Goal: Task Accomplishment & Management: Manage account settings

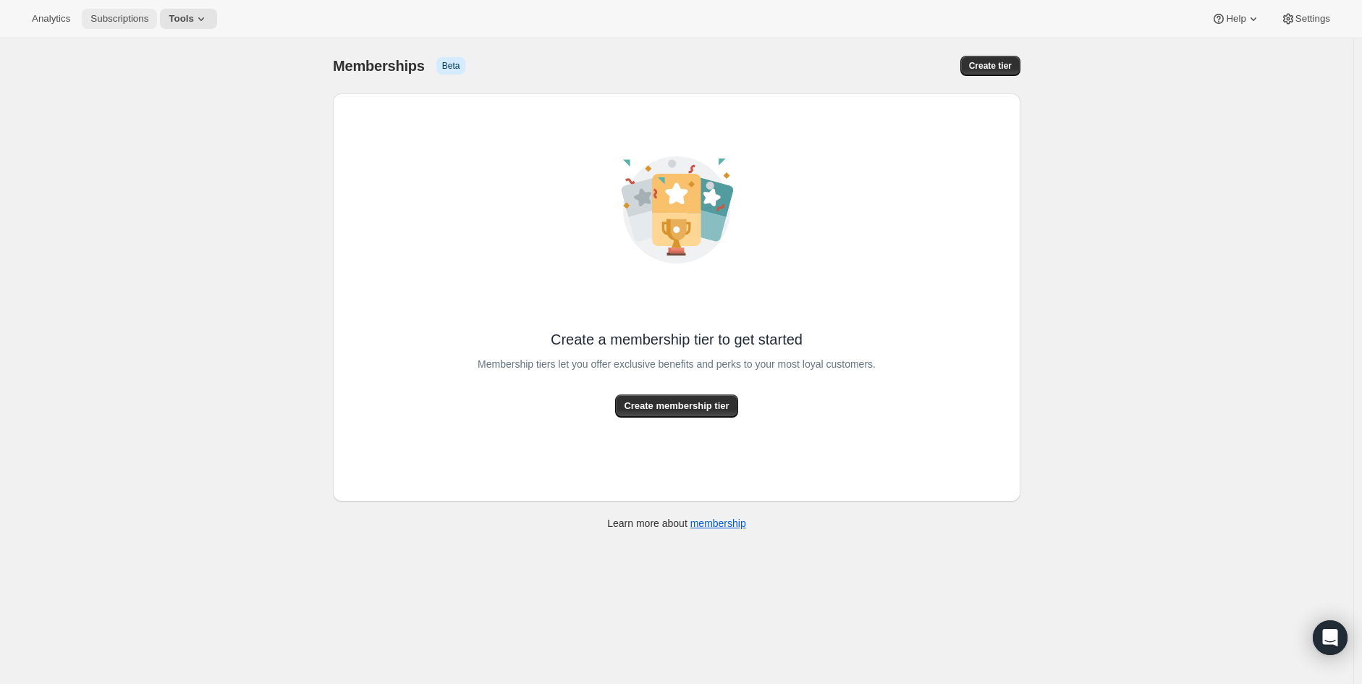
click at [122, 13] on span "Subscriptions" at bounding box center [119, 19] width 58 height 12
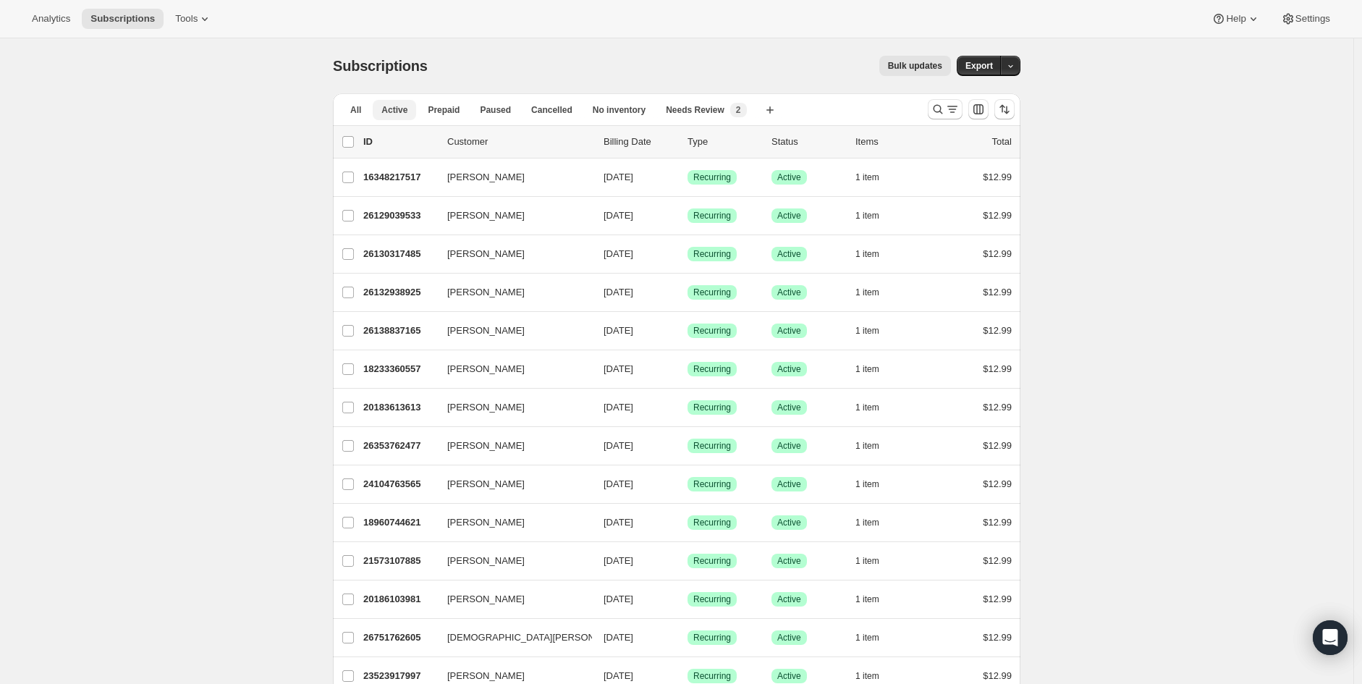
click at [399, 112] on span "Active" at bounding box center [394, 110] width 26 height 12
drag, startPoint x: 43, startPoint y: 248, endPoint x: 62, endPoint y: 256, distance: 20.4
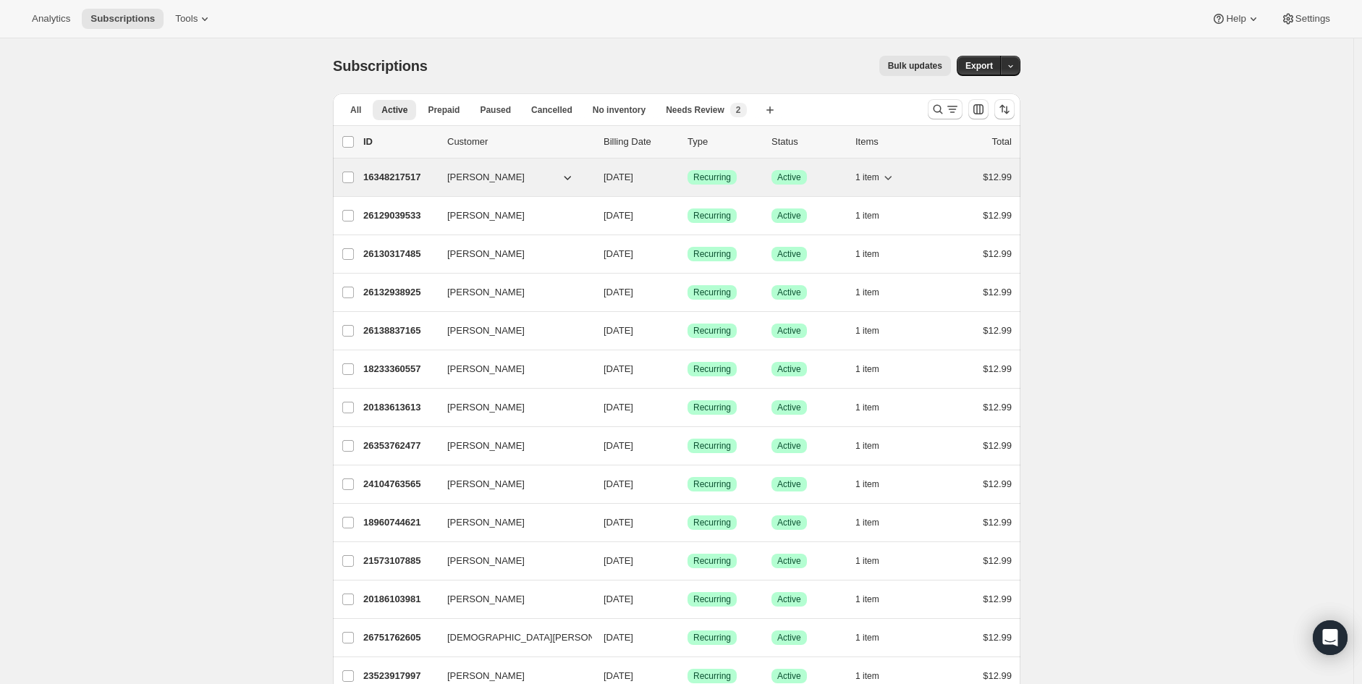
click at [518, 185] on div "16348217517 Karen Steele 10/02/2024 Success Recurring Success Active 1 item $12…" at bounding box center [687, 177] width 649 height 20
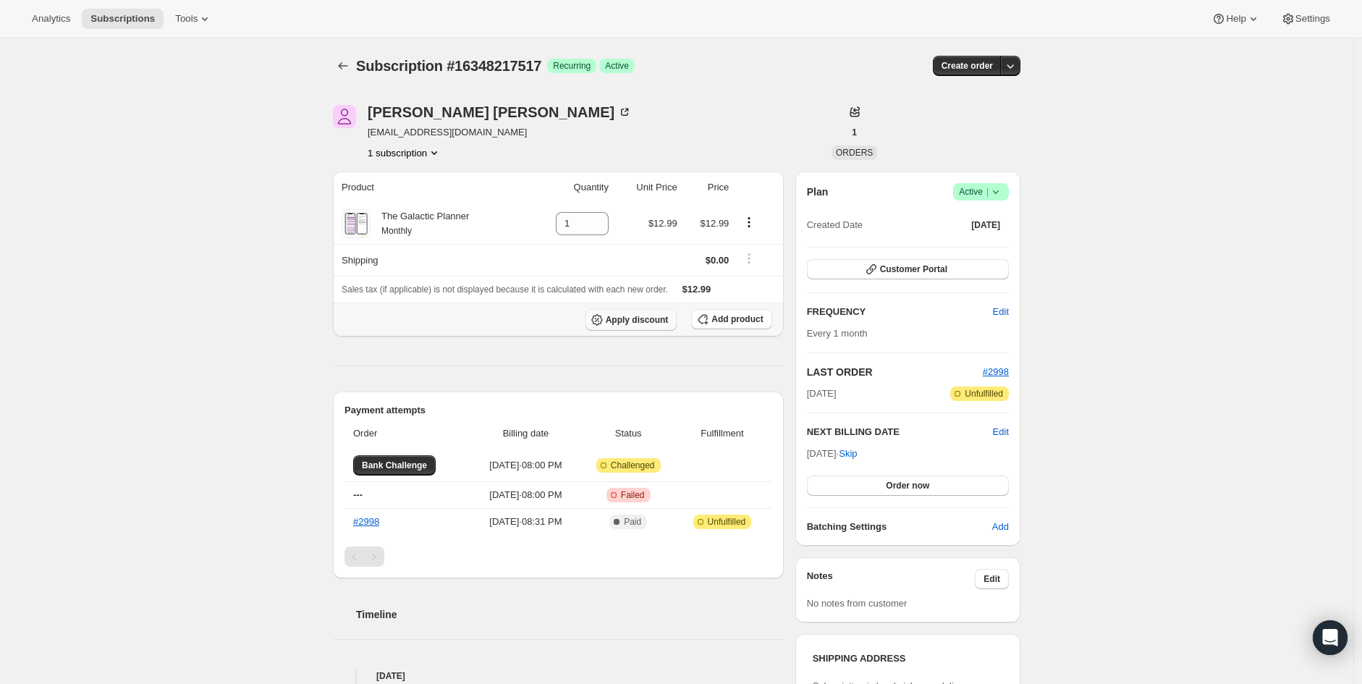
click at [646, 323] on span "Apply discount" at bounding box center [637, 320] width 63 height 12
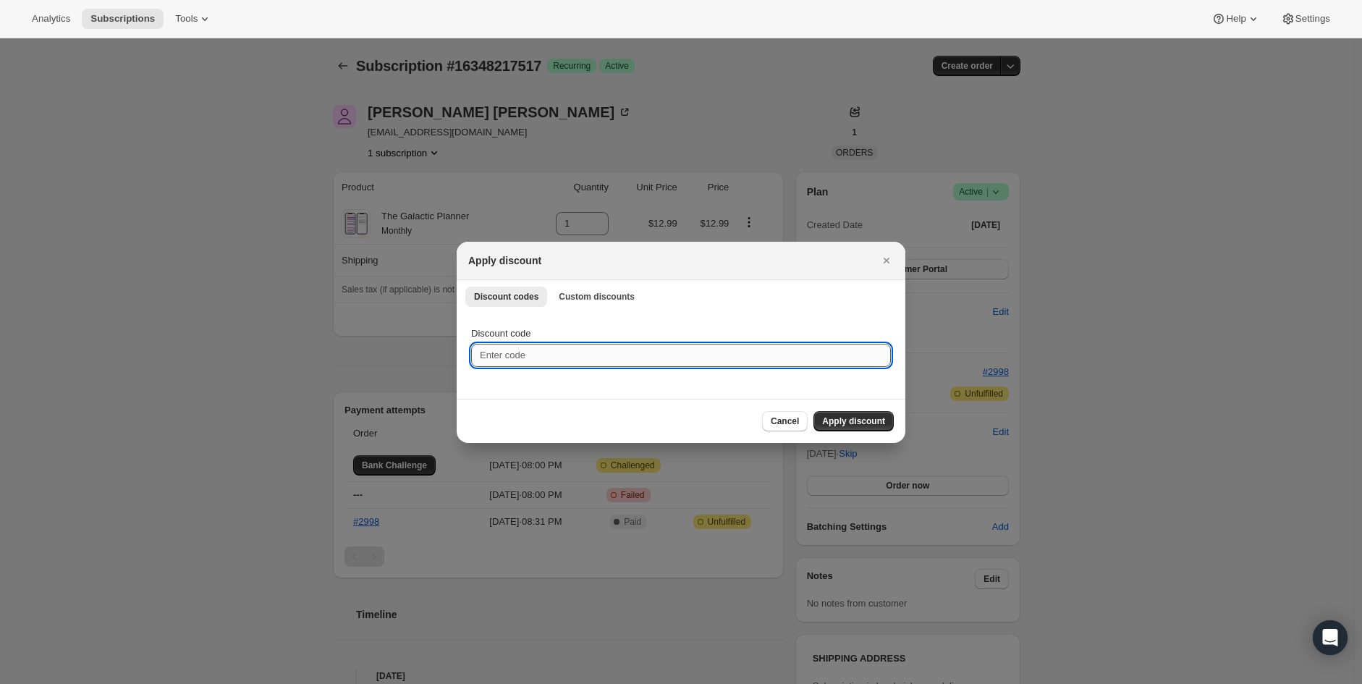
click at [584, 344] on input "Discount code" at bounding box center [681, 355] width 420 height 23
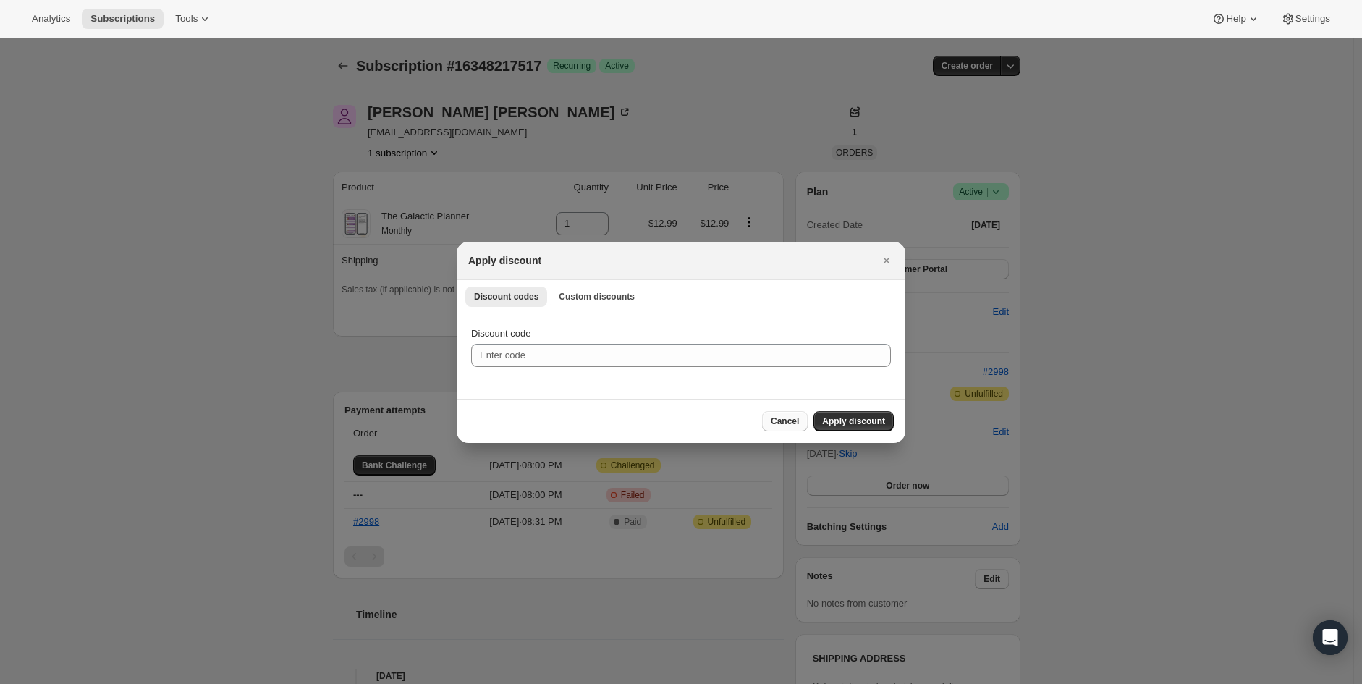
click at [788, 418] on span "Cancel" at bounding box center [785, 421] width 28 height 12
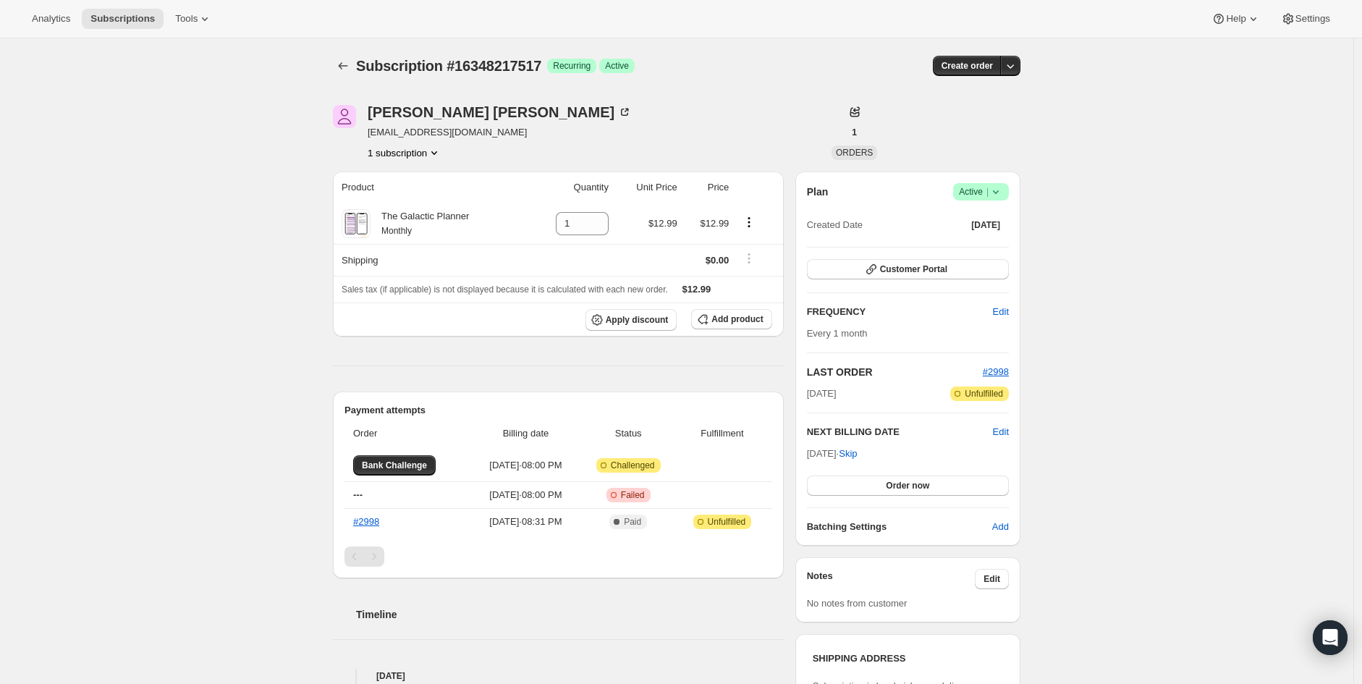
click at [1330, 407] on div "Subscription #16348217517. This page is ready Subscription #16348217517 Success…" at bounding box center [677, 538] width 1354 height 1001
drag, startPoint x: 1270, startPoint y: 173, endPoint x: 1149, endPoint y: 163, distance: 121.3
click at [1270, 173] on div "Subscription #16348217517. This page is ready Subscription #16348217517 Success…" at bounding box center [677, 538] width 1354 height 1001
click at [338, 64] on button "Subscriptions" at bounding box center [343, 66] width 20 height 20
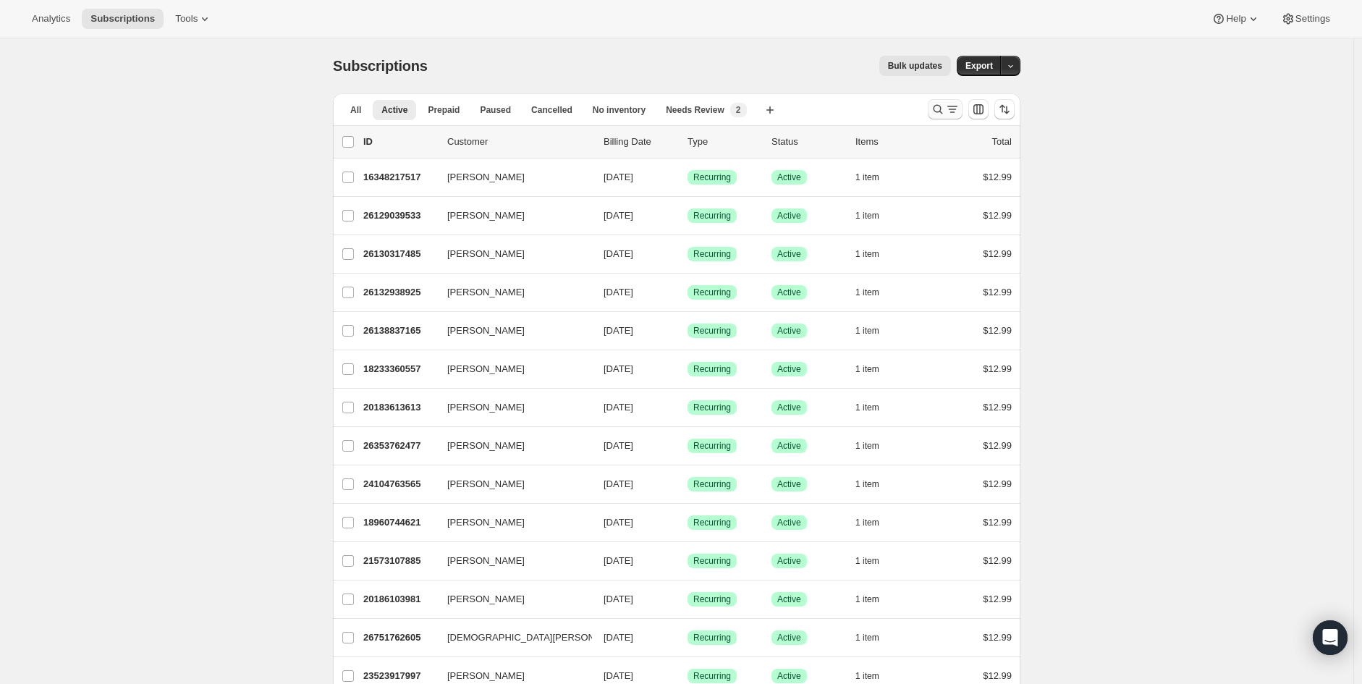
click at [942, 116] on icon "Search and filter results" at bounding box center [938, 109] width 14 height 14
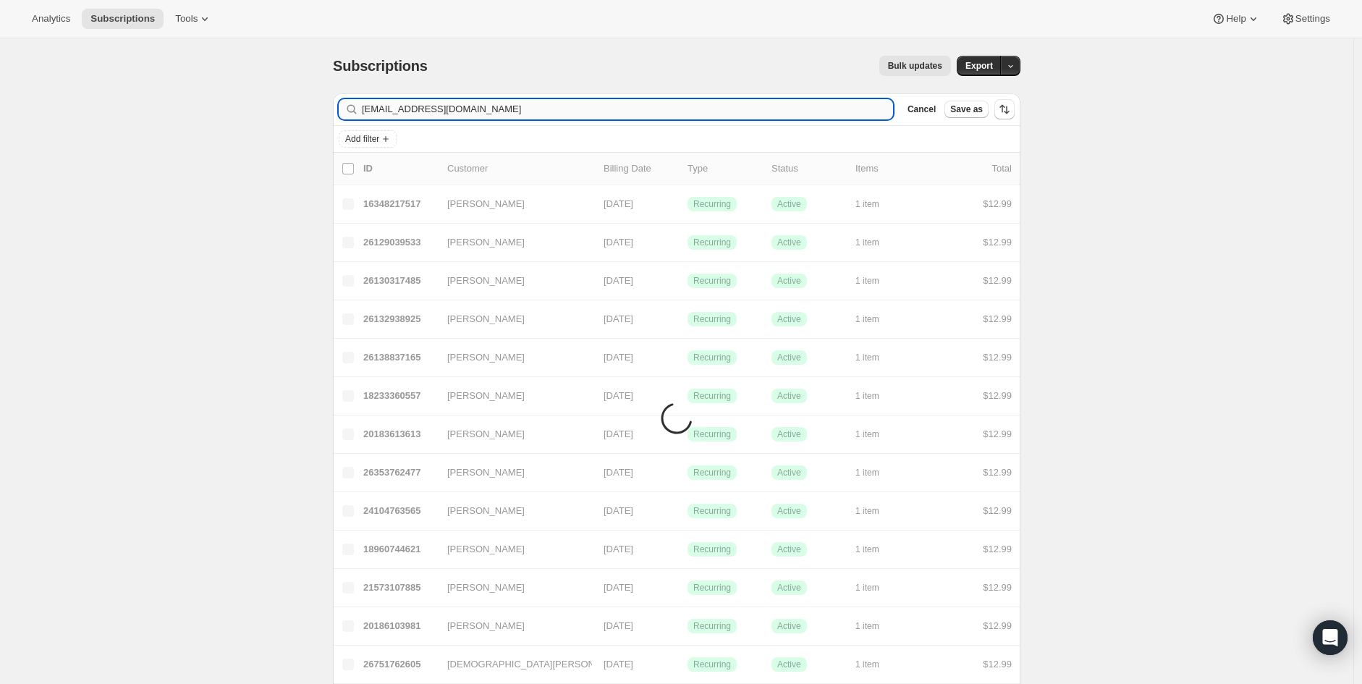
type input "lifepurposecoach@verizon.net"
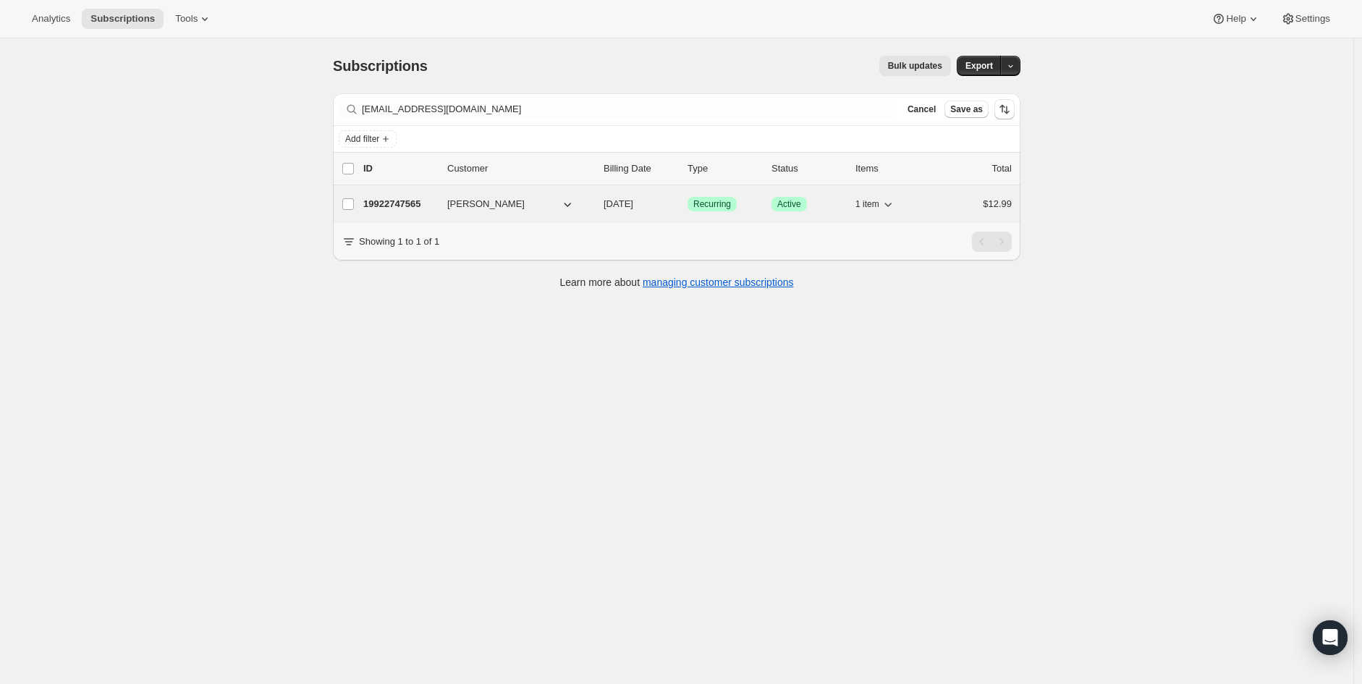
click at [464, 211] on div "19922747565 LeAnne Gioeli 09/20/2025 Success Recurring Success Active 1 item $1…" at bounding box center [687, 204] width 649 height 20
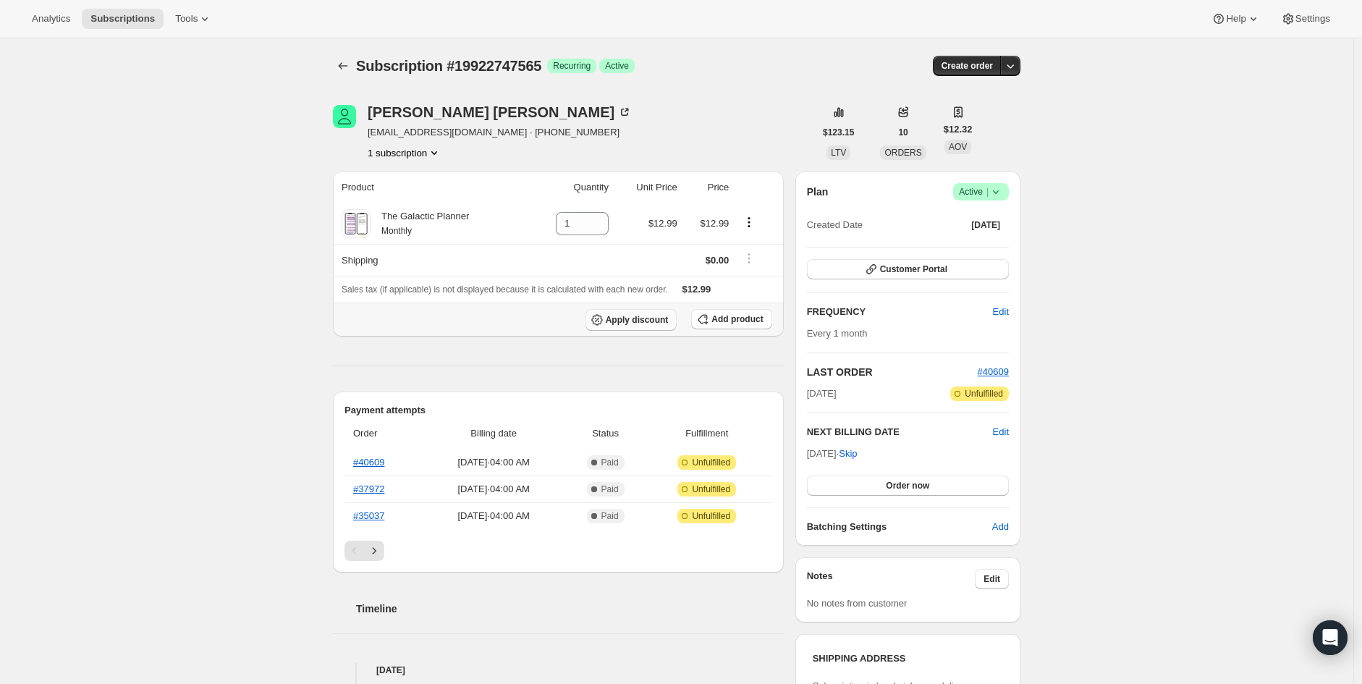
click at [615, 319] on span "Apply discount" at bounding box center [637, 320] width 63 height 12
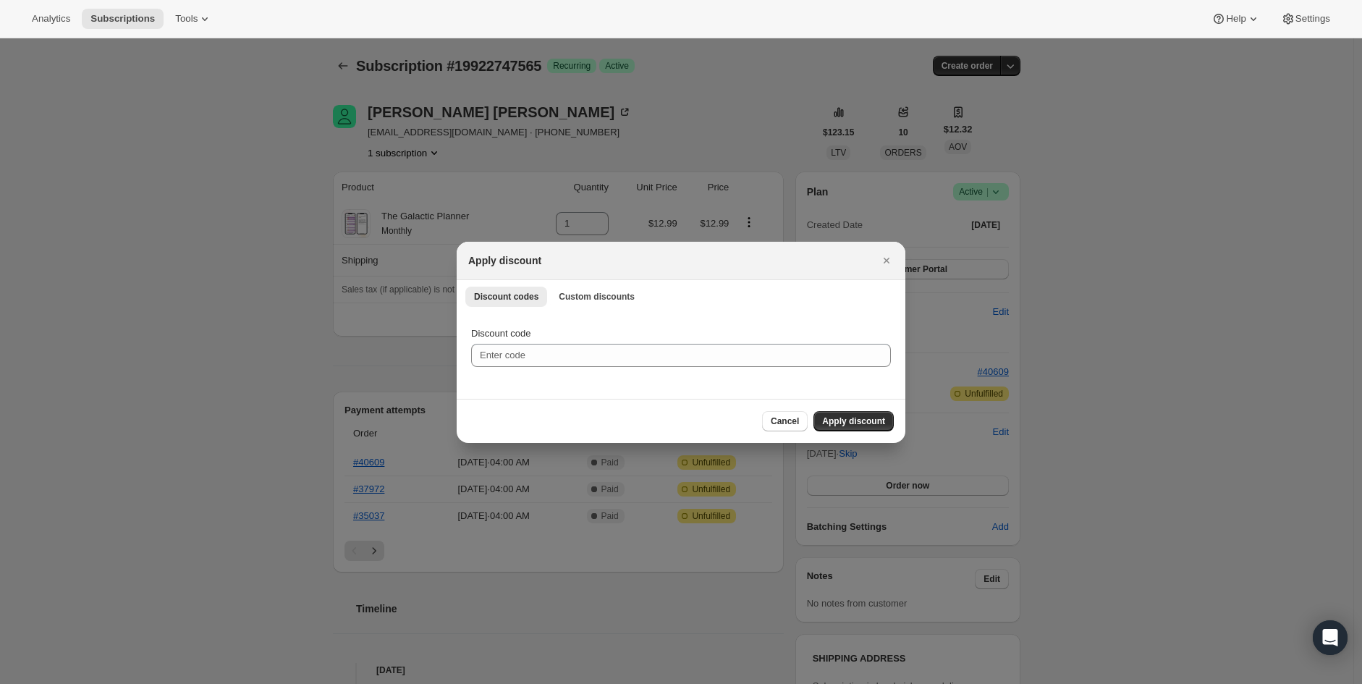
click at [608, 282] on div "Discount codes Custom discounts More views Discount codes Custom discounts More…" at bounding box center [681, 296] width 449 height 32
click at [608, 288] on button "Custom discounts" at bounding box center [596, 297] width 93 height 20
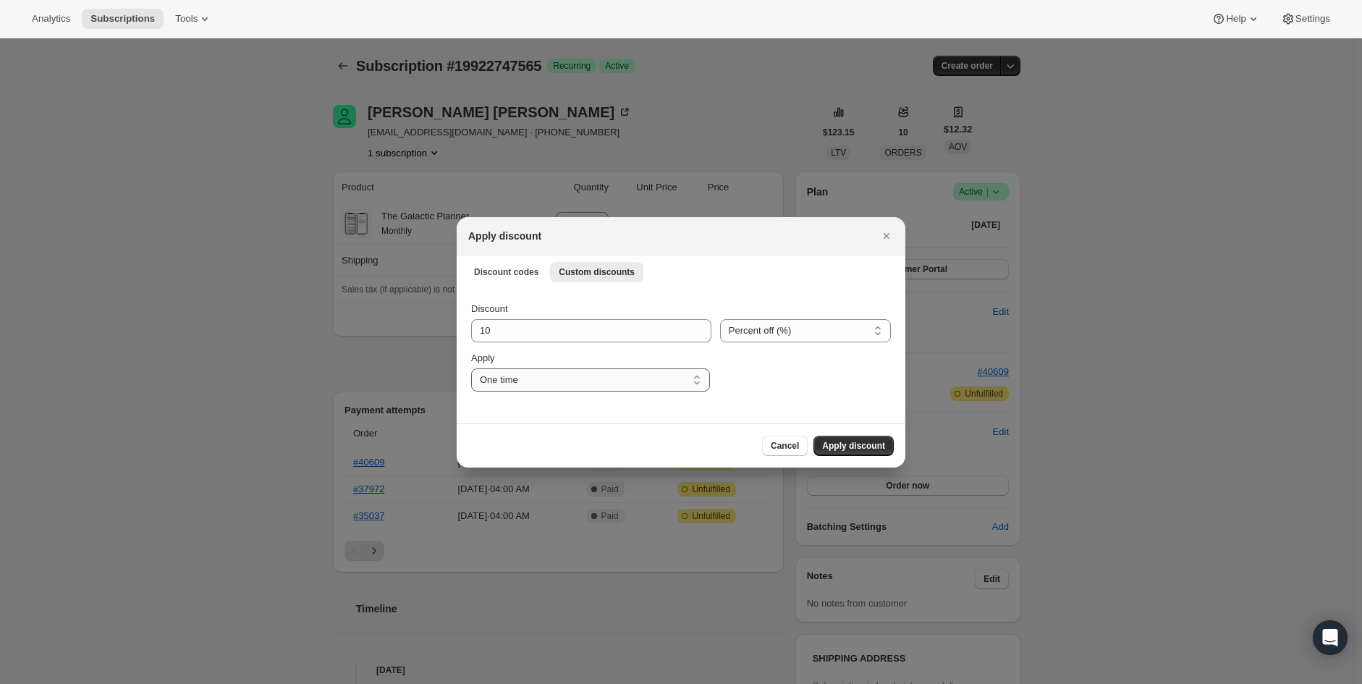
click at [596, 387] on select "One time Specify instances... Indefinitely" at bounding box center [590, 379] width 239 height 23
drag, startPoint x: 540, startPoint y: 327, endPoint x: 447, endPoint y: 327, distance: 93.4
type input "20"
click at [790, 355] on div ":ro7:" at bounding box center [805, 371] width 172 height 41
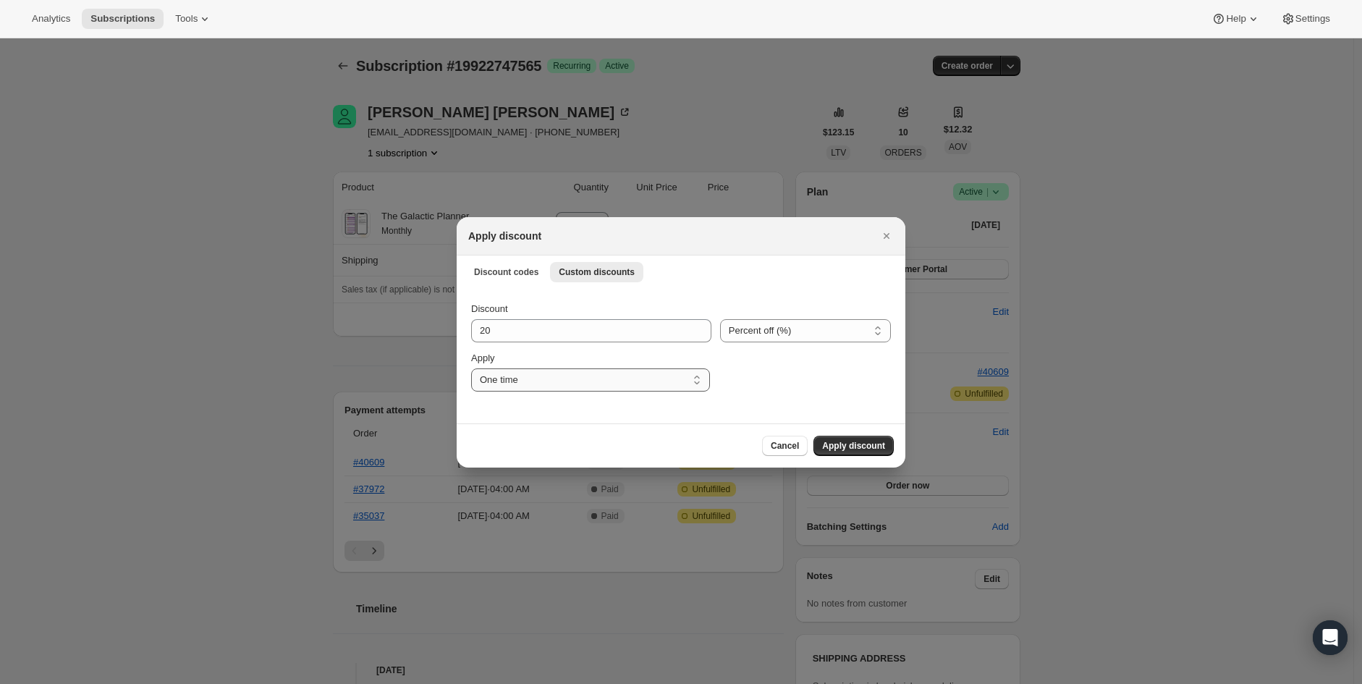
drag, startPoint x: 632, startPoint y: 379, endPoint x: 635, endPoint y: 391, distance: 12.6
click at [632, 379] on select "One time Specify instances... Indefinitely" at bounding box center [590, 379] width 239 height 23
click at [471, 368] on select "One time Specify instances... Indefinitely" at bounding box center [590, 379] width 239 height 23
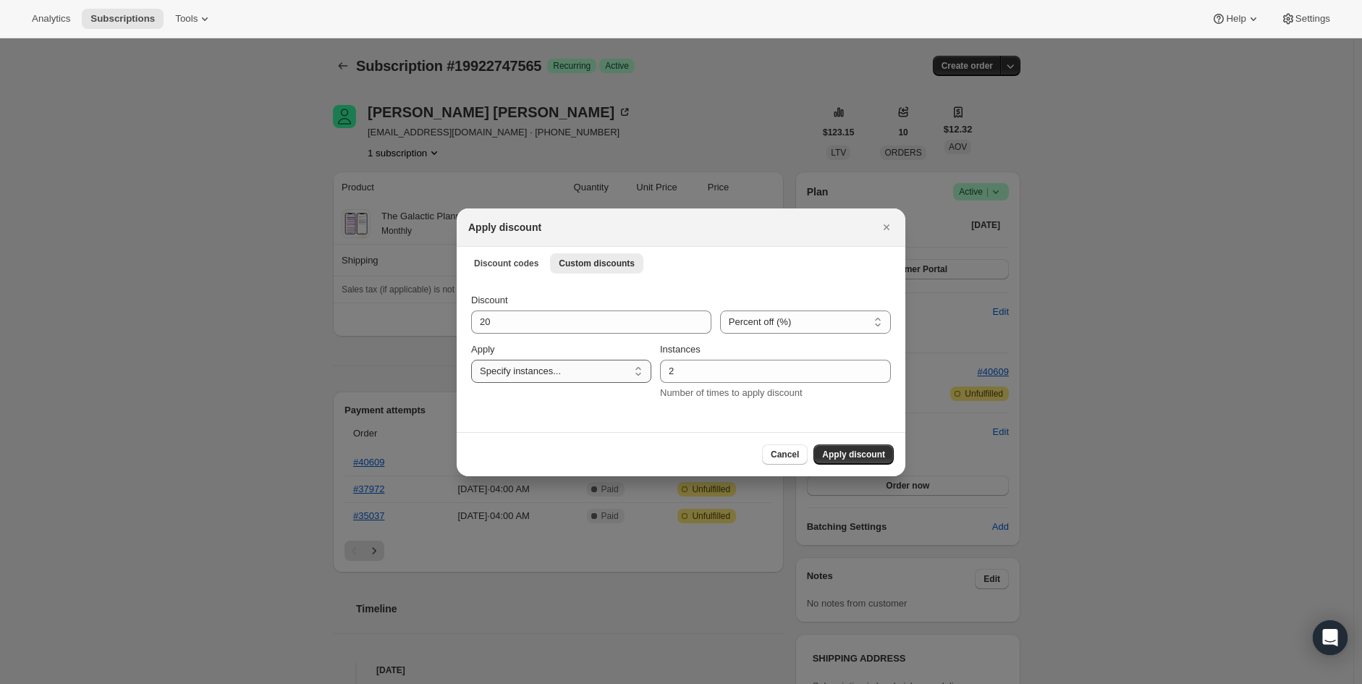
click at [597, 372] on select "One time Specify instances... Indefinitely" at bounding box center [561, 371] width 180 height 23
select select "one"
click at [471, 368] on select "One time Specify instances... Indefinitely" at bounding box center [561, 371] width 180 height 23
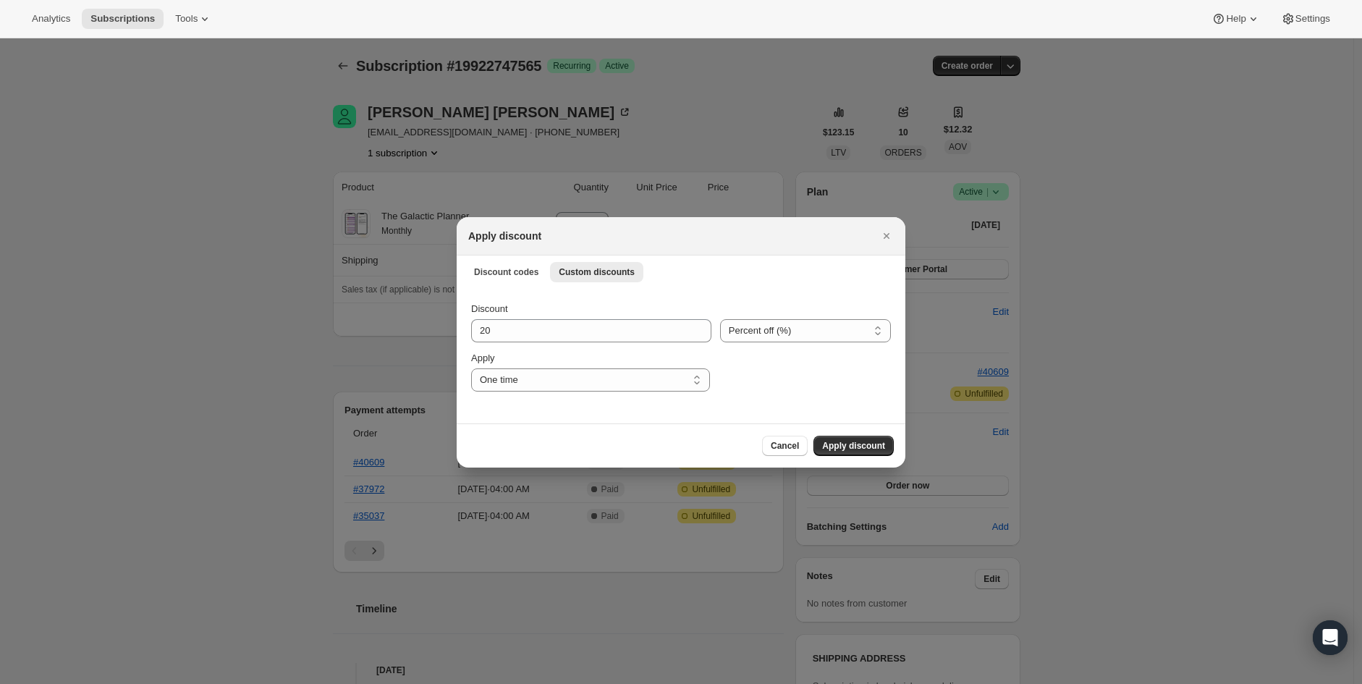
click at [827, 395] on div "Discount 20 Percent off (%) Amount off ($) Percent off (%) Apply One time Speci…" at bounding box center [681, 355] width 449 height 136
click at [849, 444] on span "Apply discount" at bounding box center [853, 446] width 63 height 12
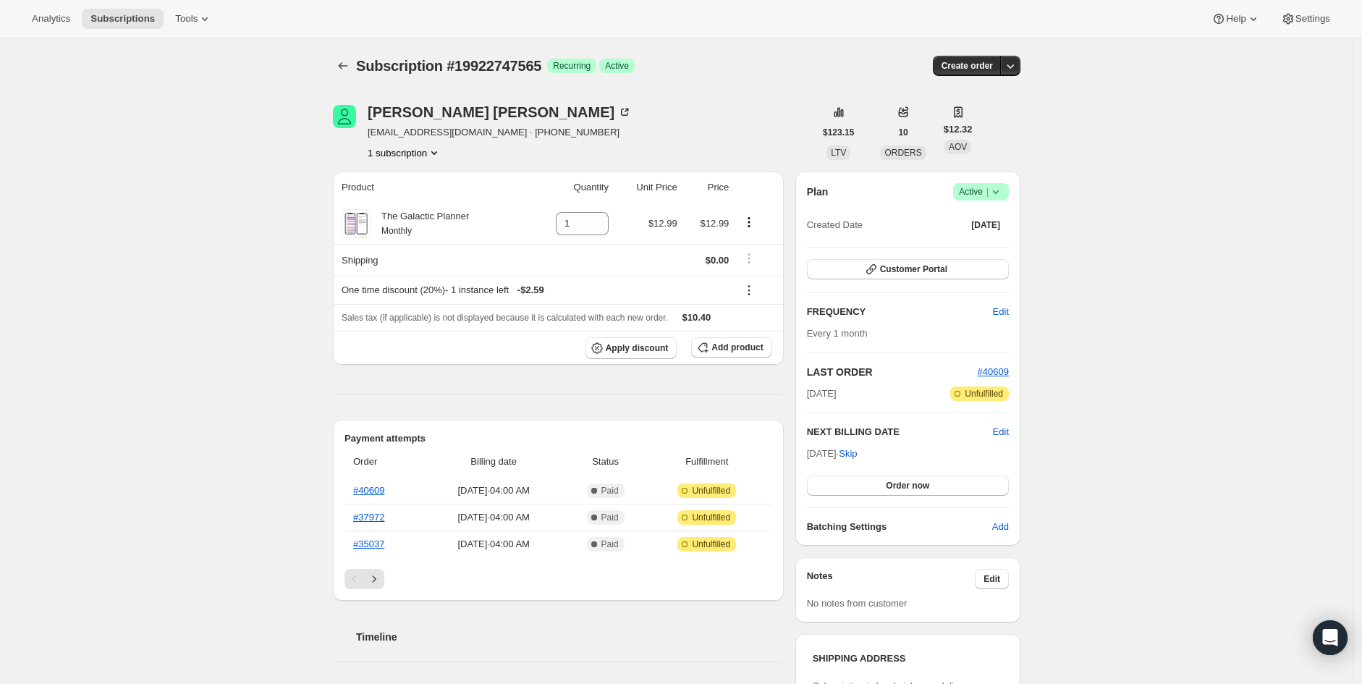
drag, startPoint x: 1124, startPoint y: 429, endPoint x: 1112, endPoint y: 429, distance: 12.3
click at [1124, 429] on div "Subscription #19922747565. This page is ready Subscription #19922747565 Success…" at bounding box center [677, 628] width 1354 height 1181
drag, startPoint x: 48, startPoint y: 173, endPoint x: 183, endPoint y: 567, distance: 416.2
click at [48, 172] on div "Subscription #19922747565. This page is ready Subscription #19922747565 Success…" at bounding box center [677, 628] width 1354 height 1181
